Goal: Information Seeking & Learning: Learn about a topic

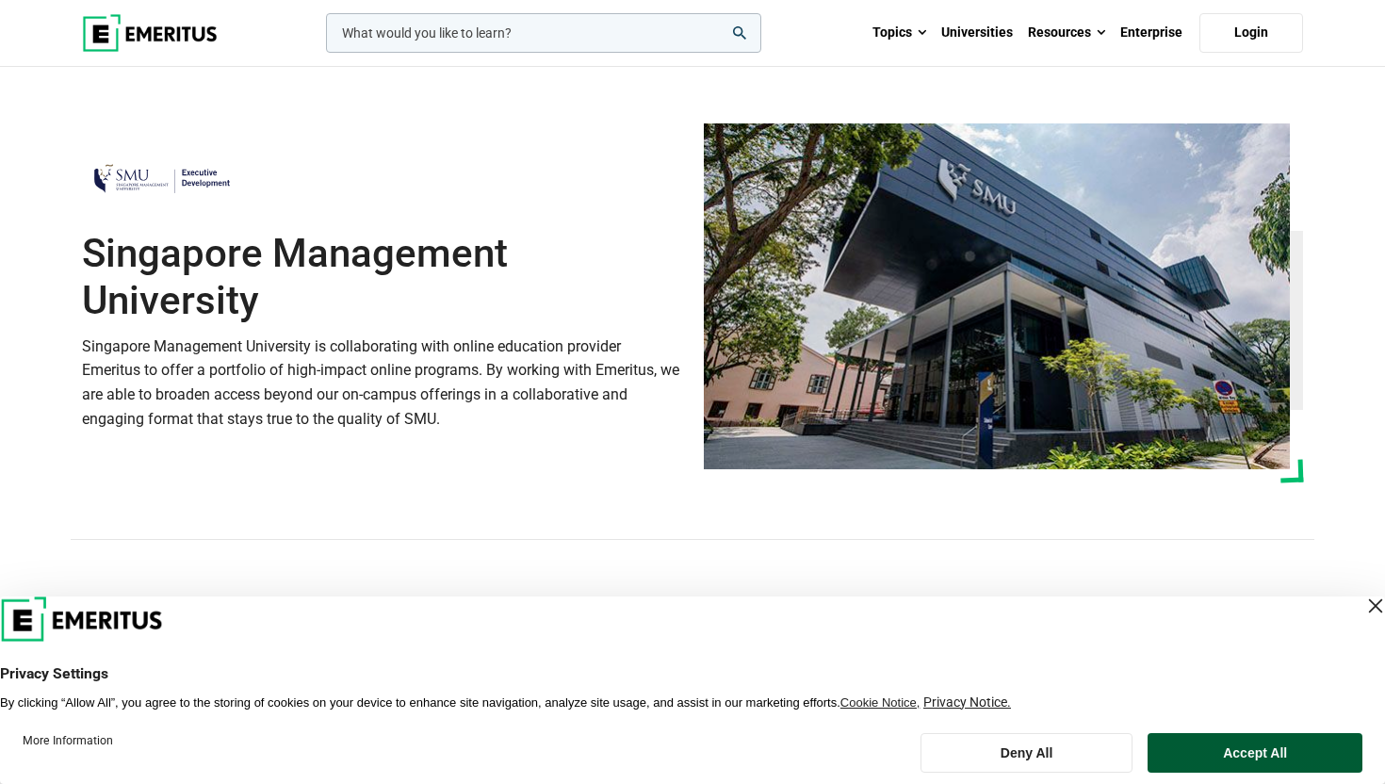
click at [1203, 770] on button "Accept All" at bounding box center [1254, 753] width 215 height 40
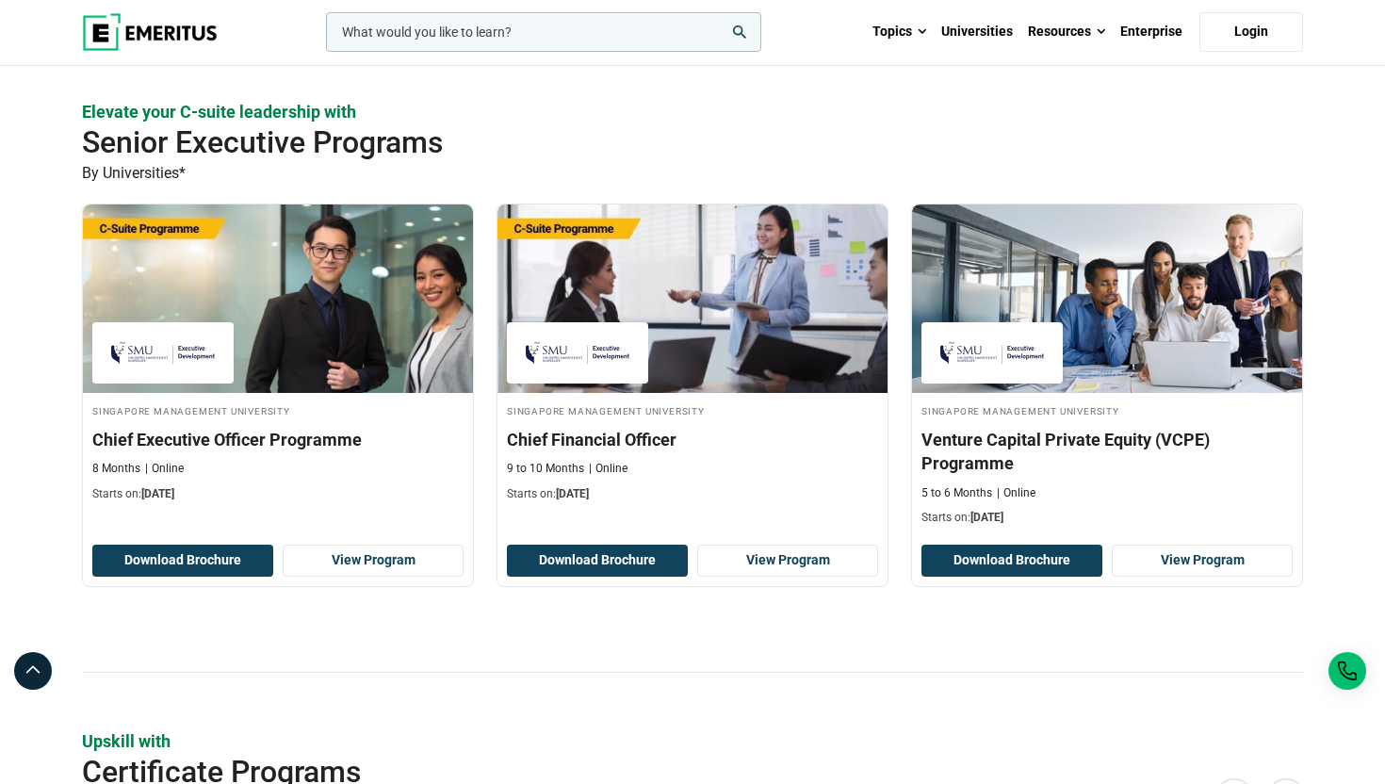
scroll to position [464, 0]
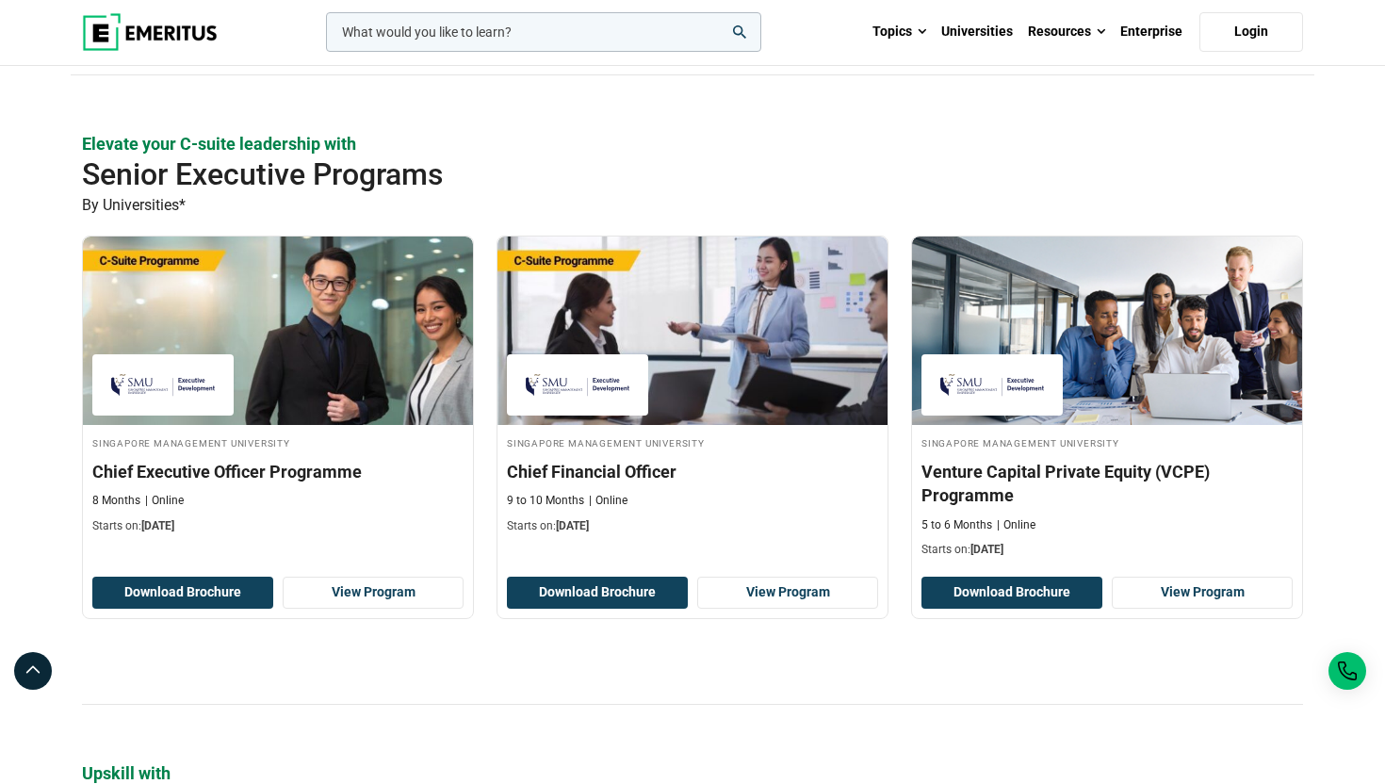
click at [873, 669] on div "Elevate your C-suite leadership with Senior Executive Programs By Universities*…" at bounding box center [692, 418] width 1221 height 573
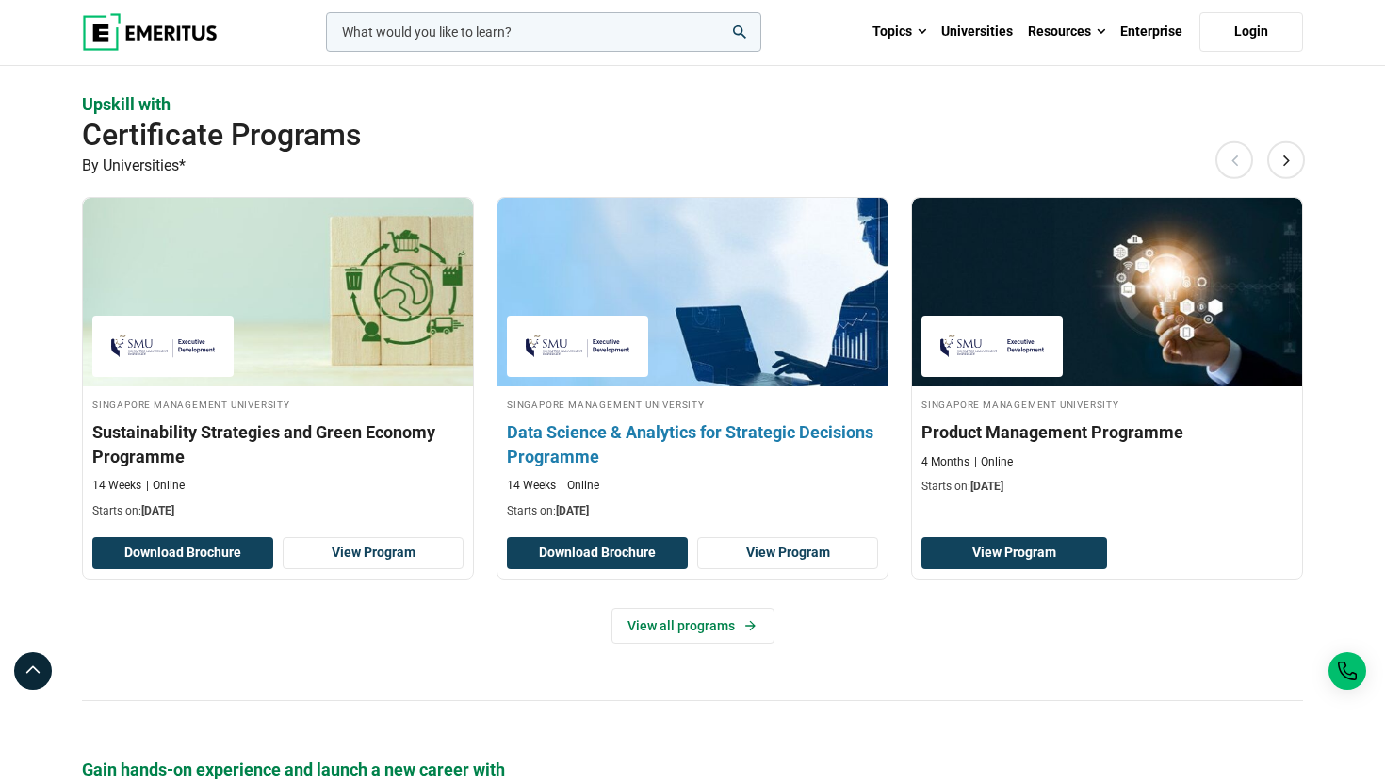
scroll to position [1183, 0]
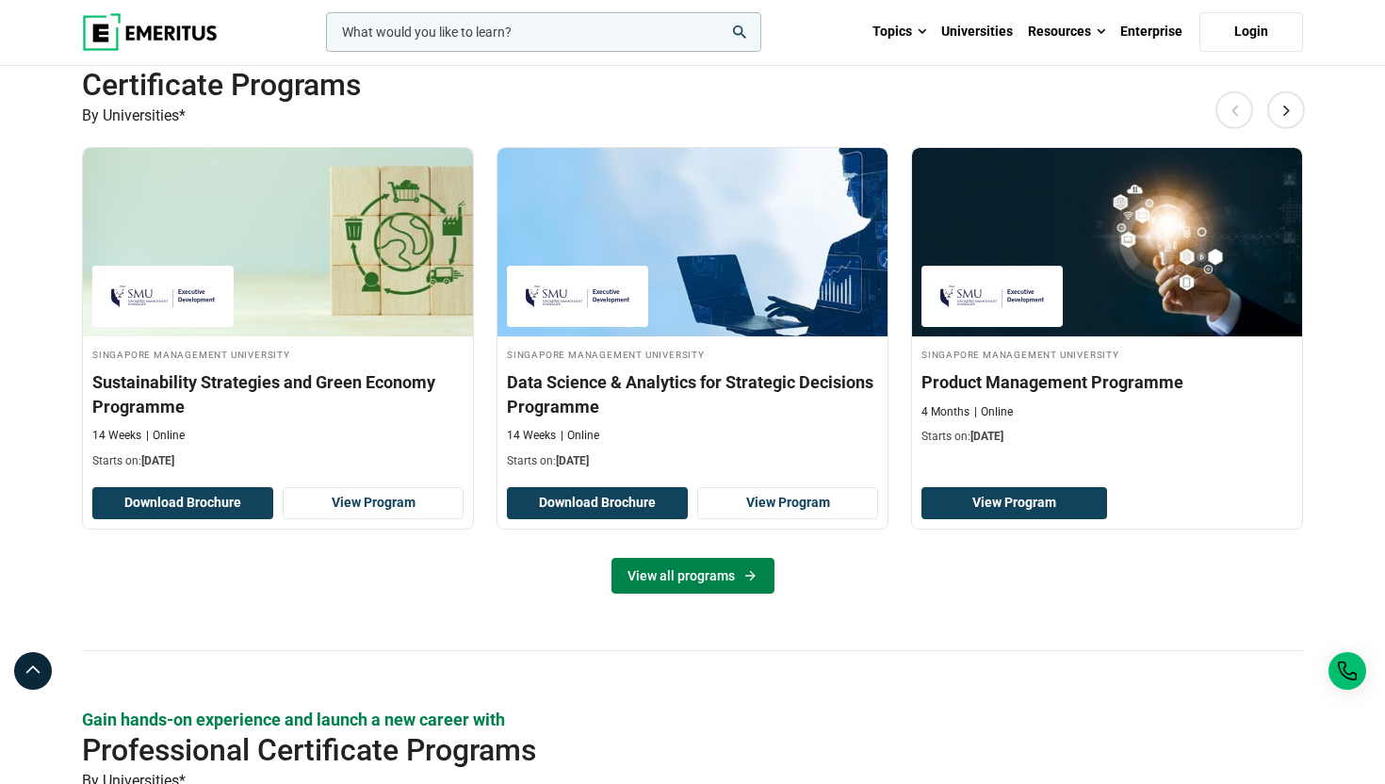
click at [748, 584] on link "View all programs" at bounding box center [692, 576] width 163 height 36
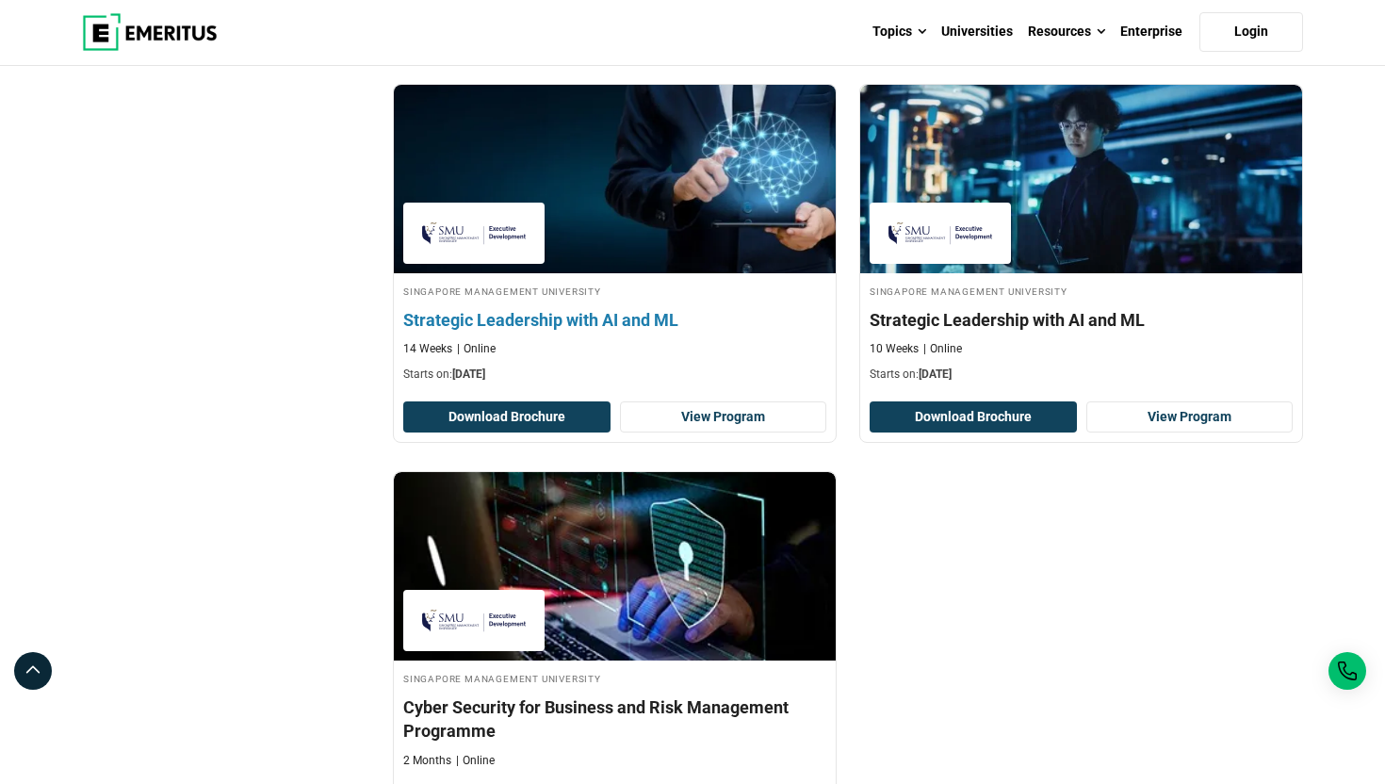
scroll to position [1232, 0]
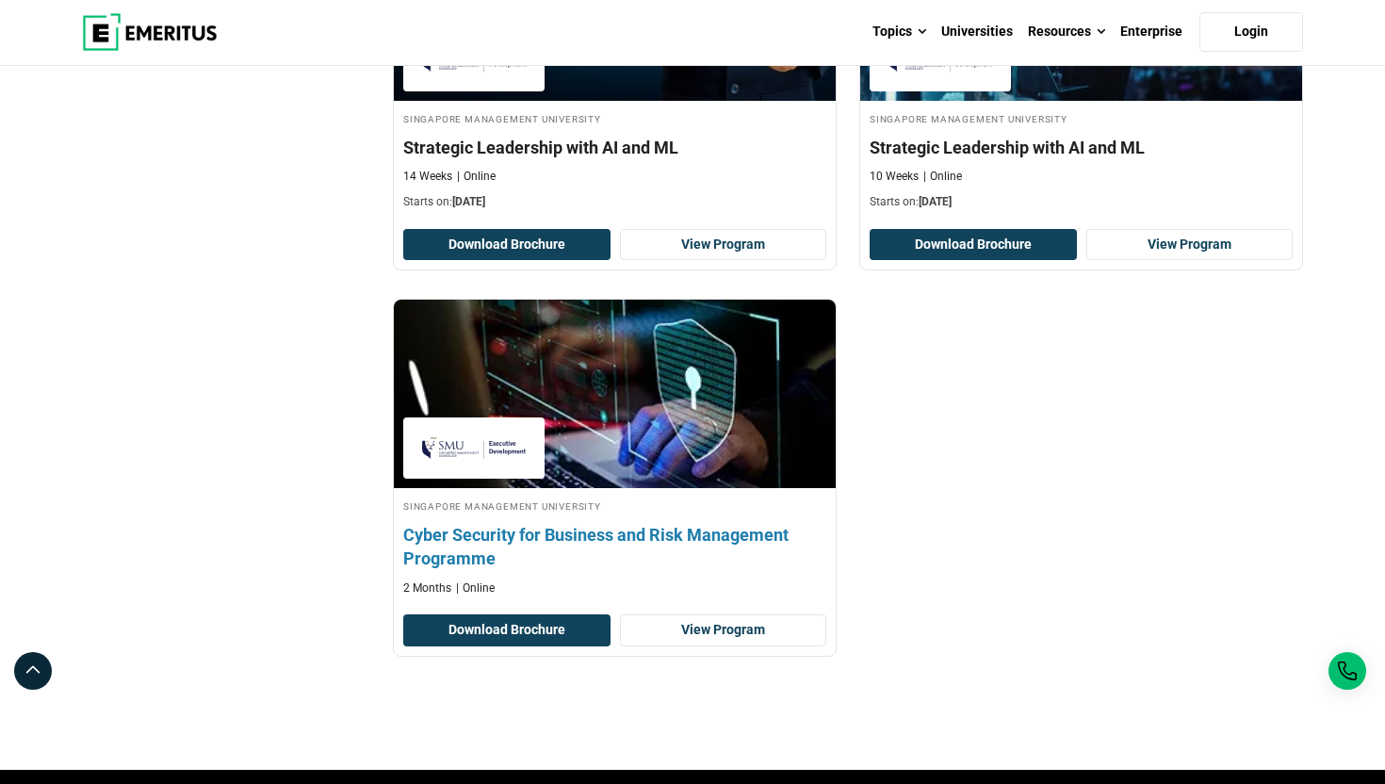
click at [629, 523] on h4 "Cyber Security for Business and Risk Management Programme" at bounding box center [614, 546] width 423 height 47
